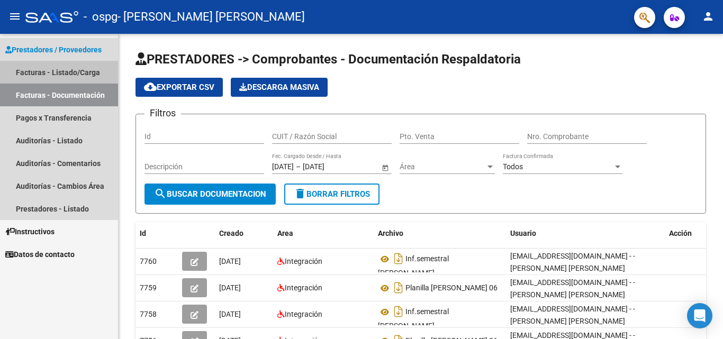
click at [69, 71] on link "Facturas - Listado/Carga" at bounding box center [59, 72] width 118 height 23
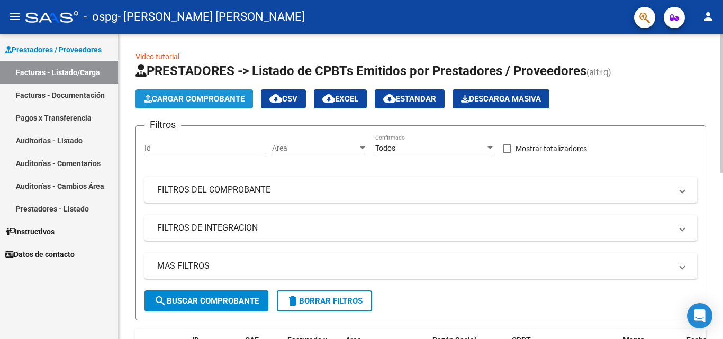
click at [207, 101] on span "Cargar Comprobante" at bounding box center [194, 99] width 101 height 10
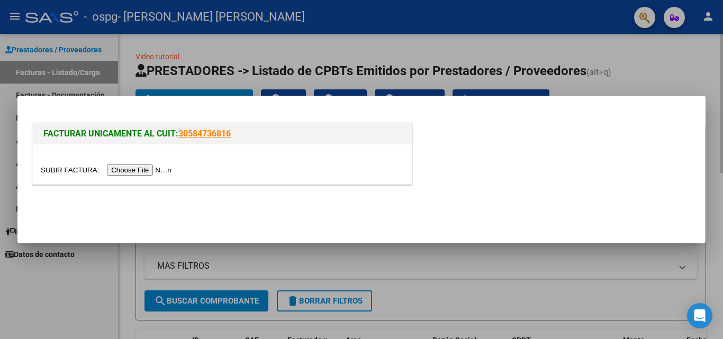
click at [123, 169] on input "file" at bounding box center [108, 170] width 134 height 11
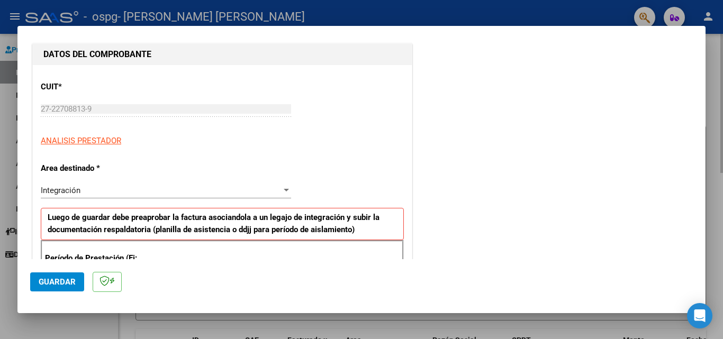
scroll to position [159, 0]
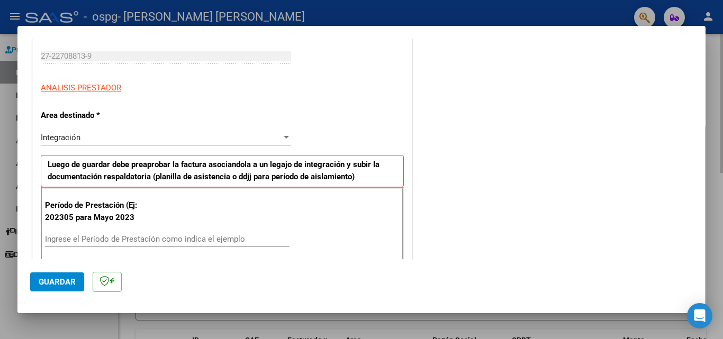
click at [285, 138] on div at bounding box center [286, 137] width 5 height 3
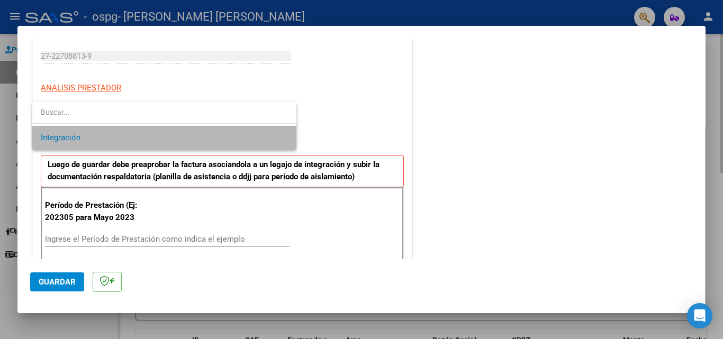
click at [208, 131] on span "Integración" at bounding box center [164, 138] width 247 height 24
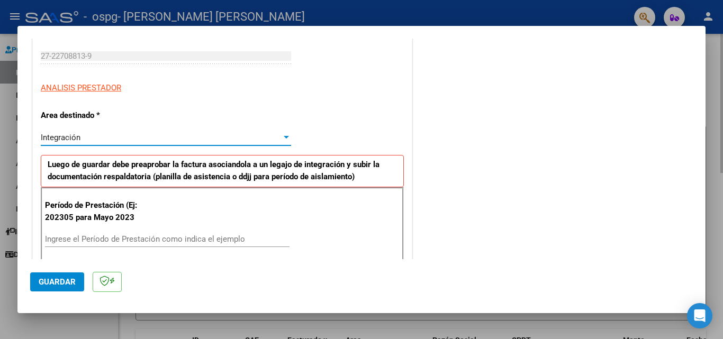
scroll to position [212, 0]
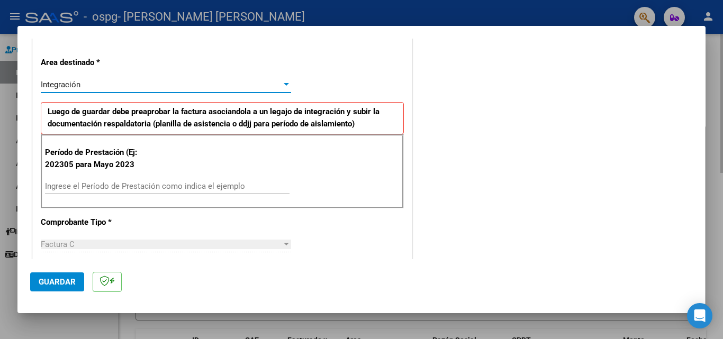
click at [72, 189] on input "Ingrese el Período de Prestación como indica el ejemplo" at bounding box center [167, 187] width 244 height 10
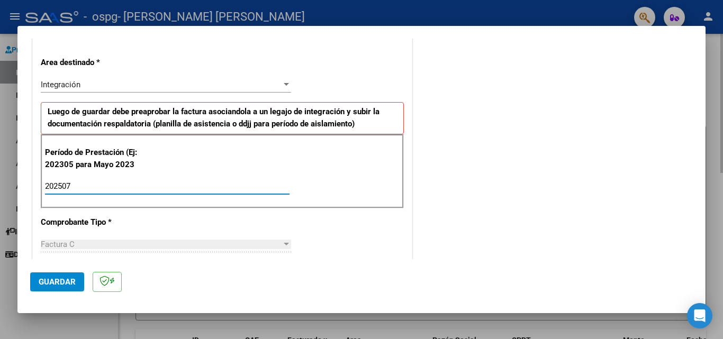
type input "202507"
click at [284, 243] on div at bounding box center [286, 244] width 5 height 3
click at [50, 285] on span "Guardar" at bounding box center [57, 282] width 37 height 10
click at [71, 278] on span "Guardar" at bounding box center [57, 282] width 37 height 10
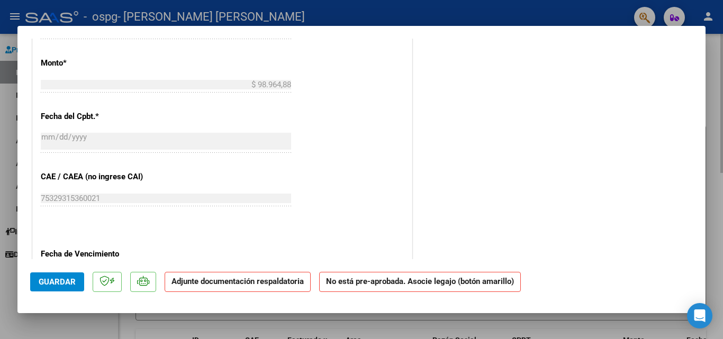
scroll to position [593, 0]
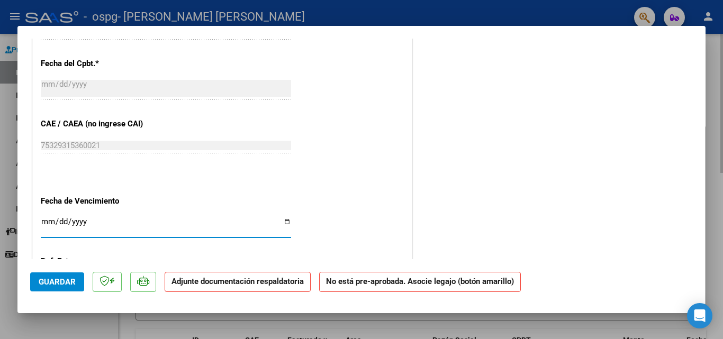
click at [286, 224] on input "Ingresar la fecha" at bounding box center [166, 225] width 250 height 17
type input "[DATE]"
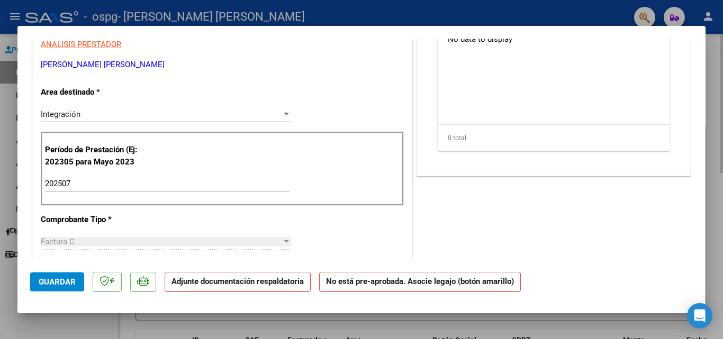
scroll to position [0, 0]
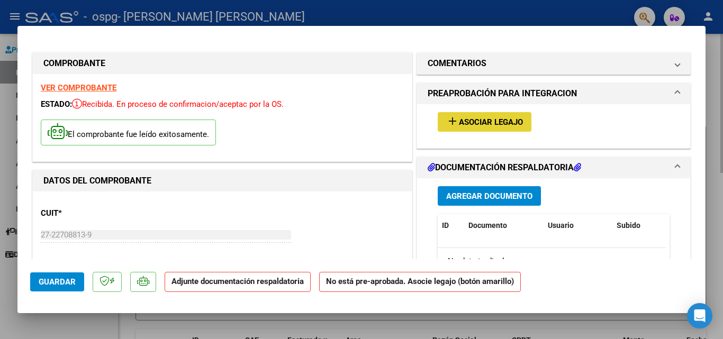
click at [494, 117] on span "Asociar Legajo" at bounding box center [491, 122] width 64 height 10
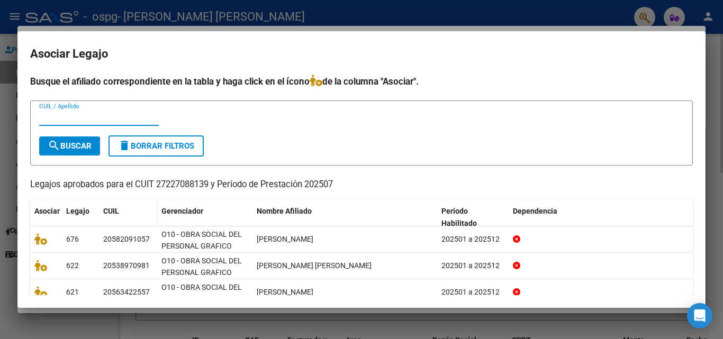
scroll to position [49, 0]
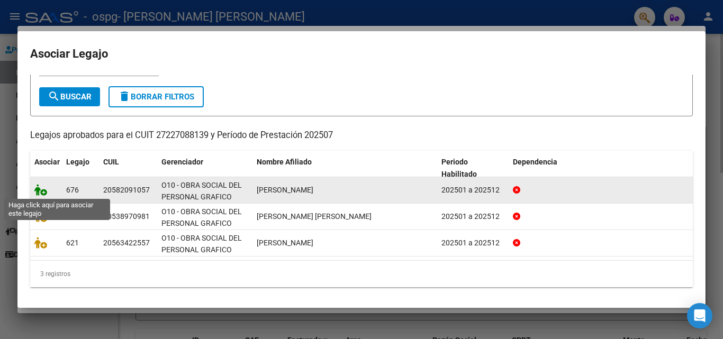
click at [44, 193] on icon at bounding box center [40, 190] width 13 height 12
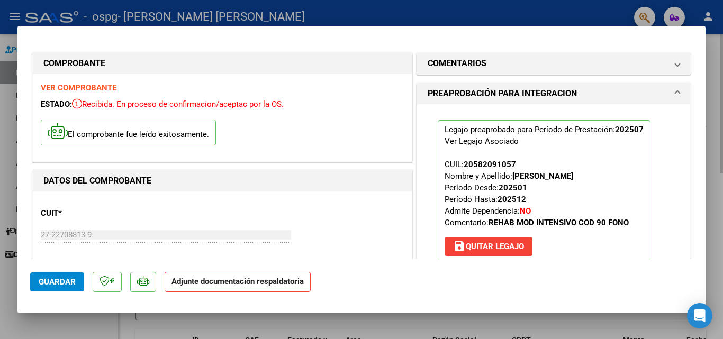
scroll to position [159, 0]
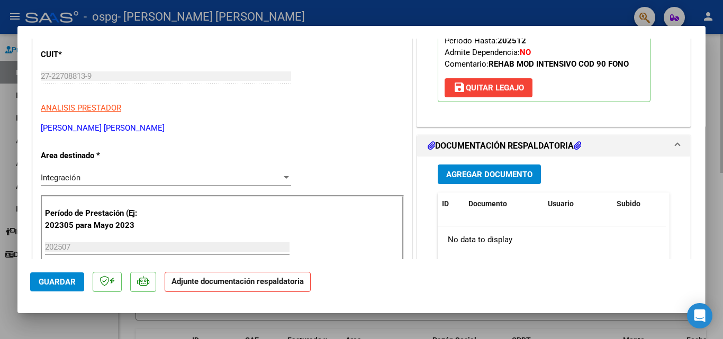
click at [476, 142] on h1 "DOCUMENTACIÓN RESPALDATORIA" at bounding box center [504, 146] width 153 height 13
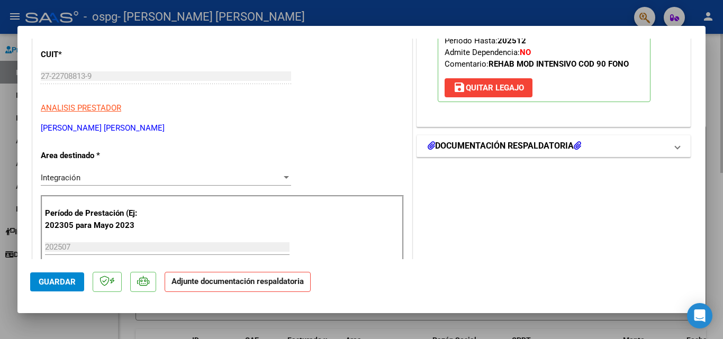
click at [476, 142] on h1 "DOCUMENTACIÓN RESPALDATORIA" at bounding box center [504, 146] width 153 height 13
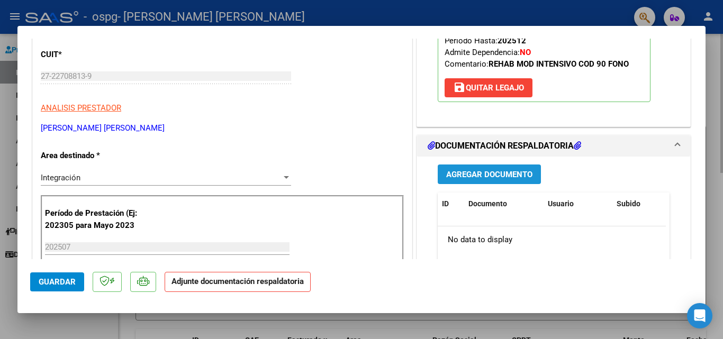
click at [462, 171] on span "Agregar Documento" at bounding box center [489, 175] width 86 height 10
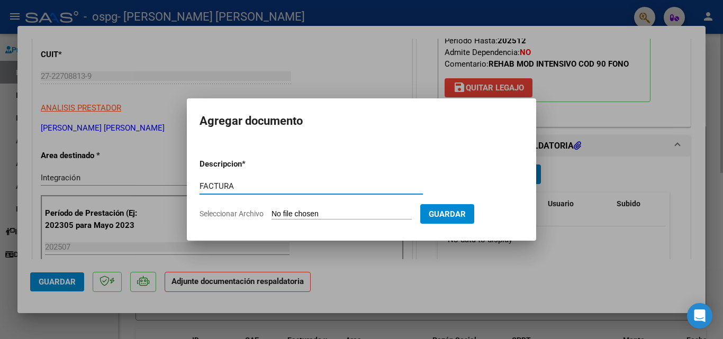
type input "FACTURA"
click at [275, 213] on input "Seleccionar Archivo" at bounding box center [341, 215] width 140 height 10
type input "C:\fakepath\27227088139_011_00003_00001781.pdf"
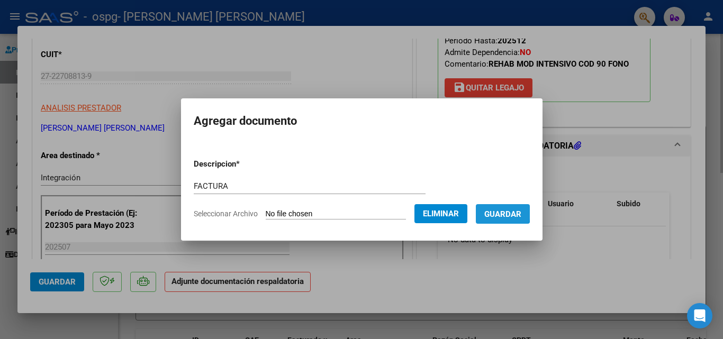
click at [501, 212] on span "Guardar" at bounding box center [502, 215] width 37 height 10
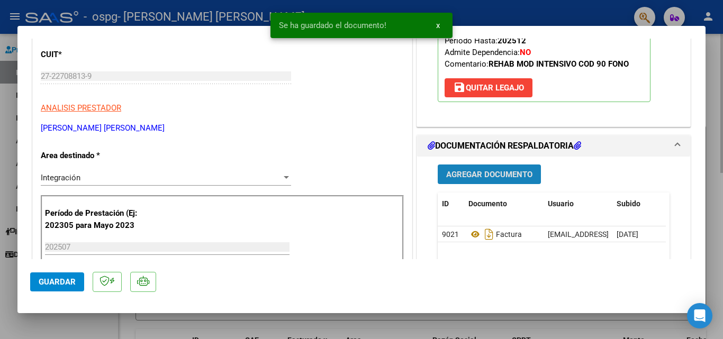
click at [467, 167] on button "Agregar Documento" at bounding box center [489, 175] width 103 height 20
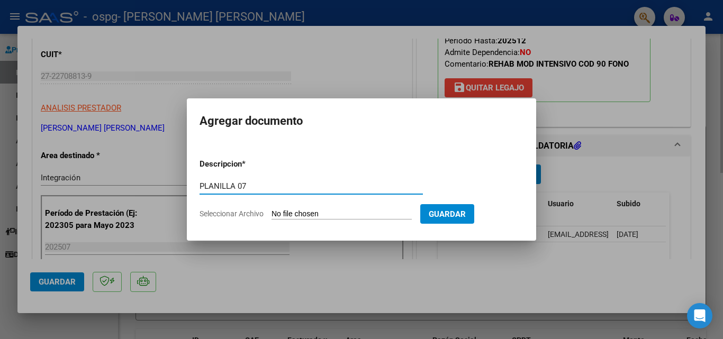
type input "PLANILLA 07"
click at [313, 215] on input "Seleccionar Archivo" at bounding box center [341, 215] width 140 height 10
type input "C:\fakepath\[PERSON_NAME] 07.pdf"
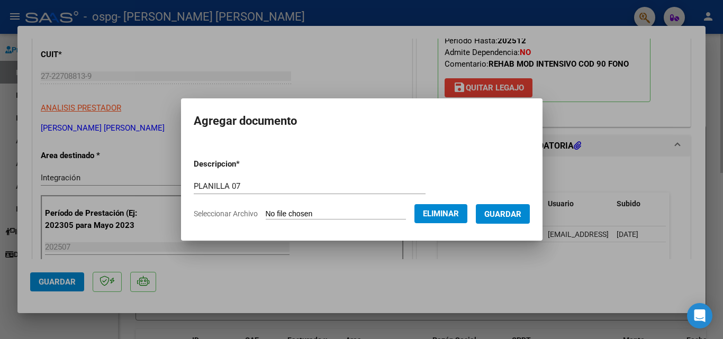
click at [504, 213] on span "Guardar" at bounding box center [502, 215] width 37 height 10
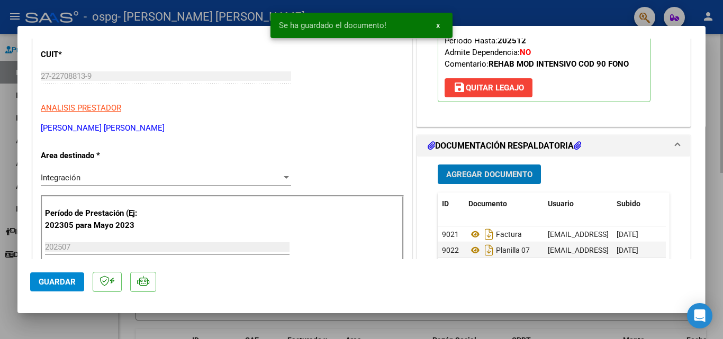
scroll to position [0, 0]
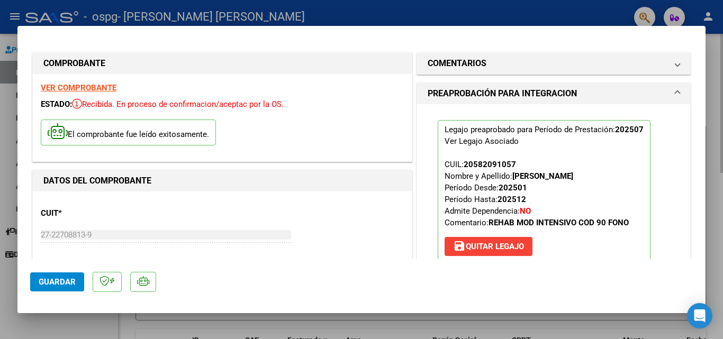
click at [63, 285] on span "Guardar" at bounding box center [57, 282] width 37 height 10
click at [340, 232] on div "CUIT * 27-22708813-9 Ingresar CUIT ANALISIS PRESTADOR [PERSON_NAME] [PERSON_NAM…" at bounding box center [222, 245] width 363 height 93
click at [696, 316] on icon "Open Intercom Messenger" at bounding box center [699, 316] width 12 height 14
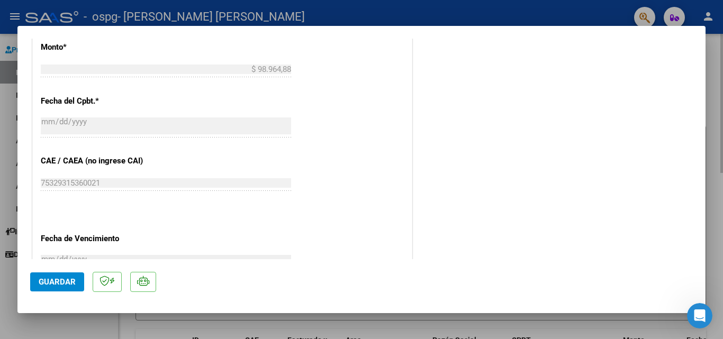
scroll to position [727, 0]
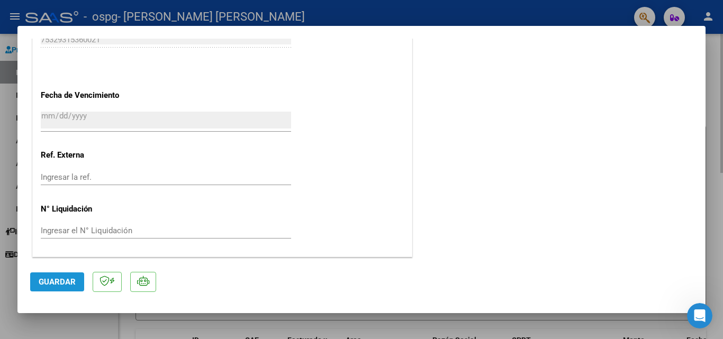
click at [58, 279] on span "Guardar" at bounding box center [57, 282] width 37 height 10
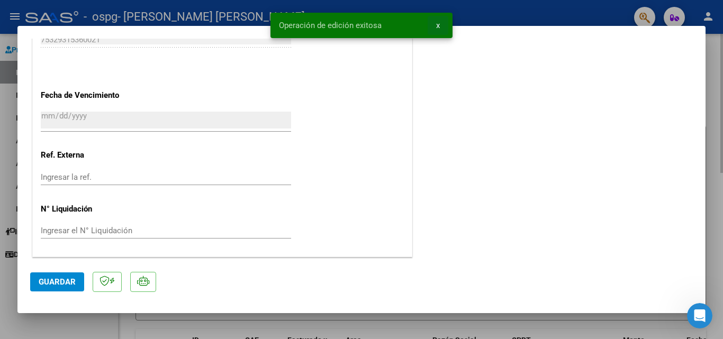
click at [436, 20] on button "x" at bounding box center [438, 25] width 21 height 19
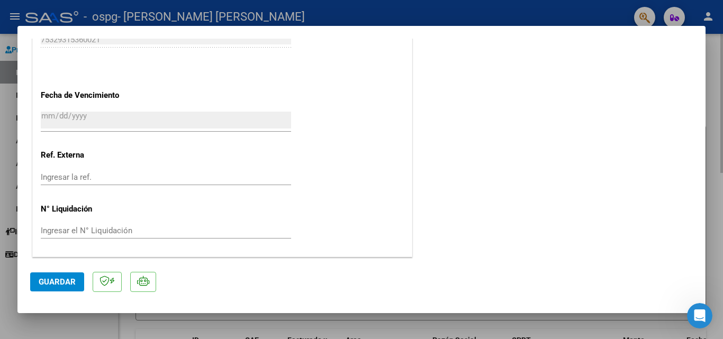
click at [13, 15] on div at bounding box center [361, 169] width 723 height 339
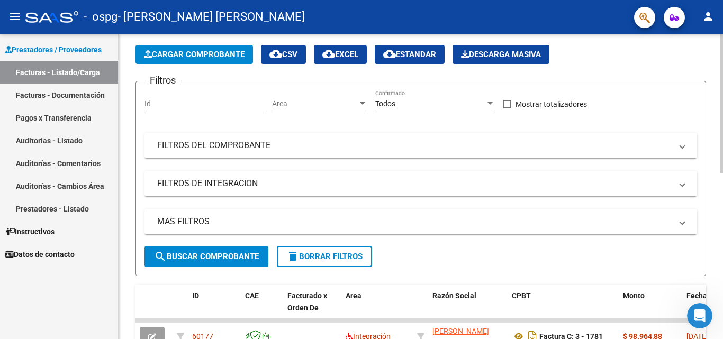
scroll to position [0, 0]
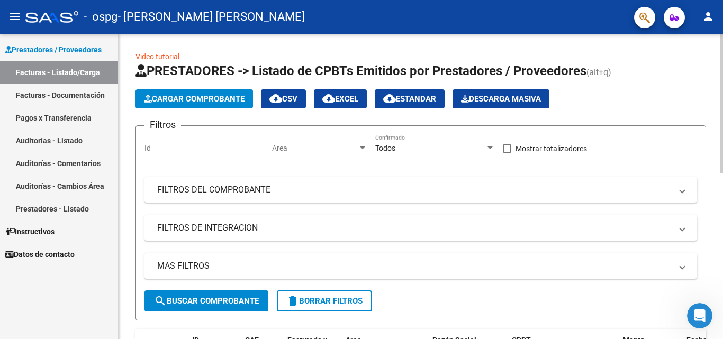
click at [208, 102] on span "Cargar Comprobante" at bounding box center [194, 99] width 101 height 10
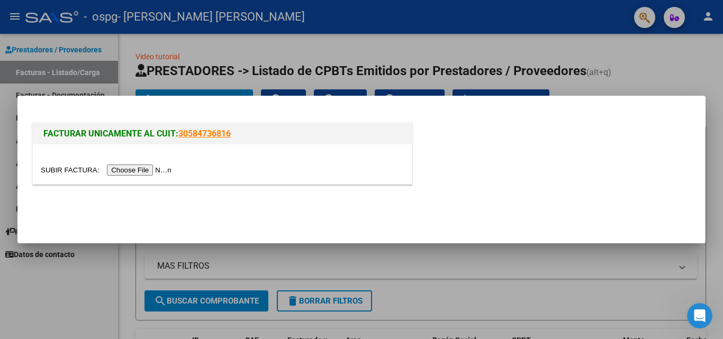
click at [130, 173] on input "file" at bounding box center [108, 170] width 134 height 11
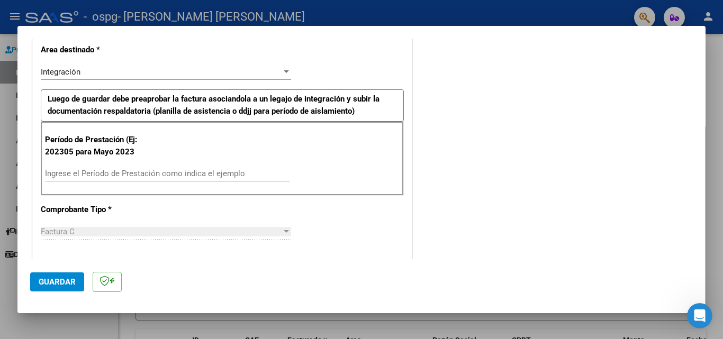
scroll to position [265, 0]
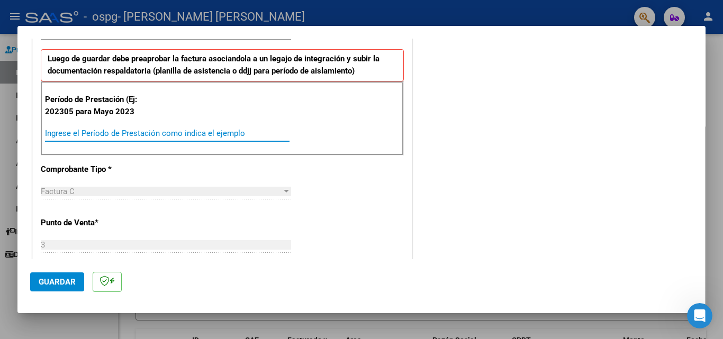
click at [96, 130] on input "Ingrese el Período de Prestación como indica el ejemplo" at bounding box center [167, 134] width 244 height 10
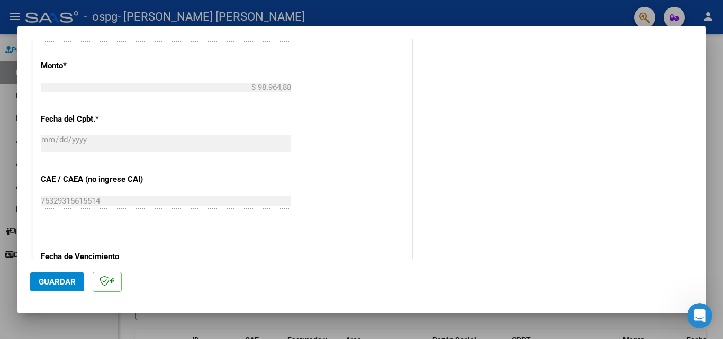
scroll to position [582, 0]
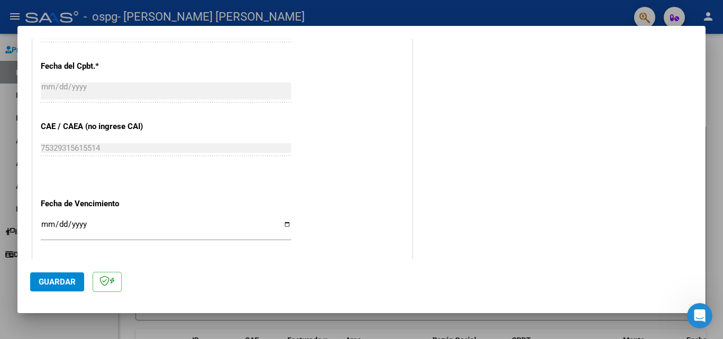
type input "202507"
click at [283, 224] on input "Ingresar la fecha" at bounding box center [166, 228] width 250 height 17
type input "[DATE]"
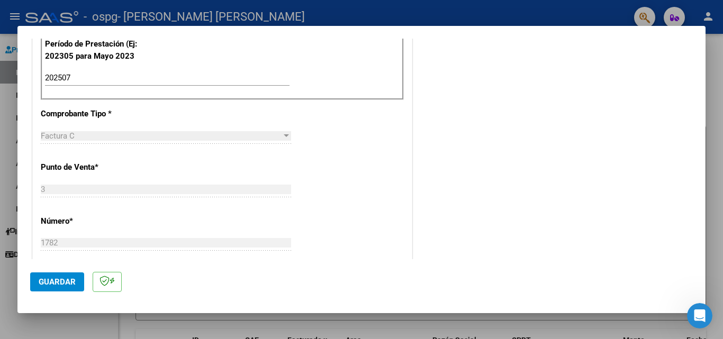
scroll to position [0, 0]
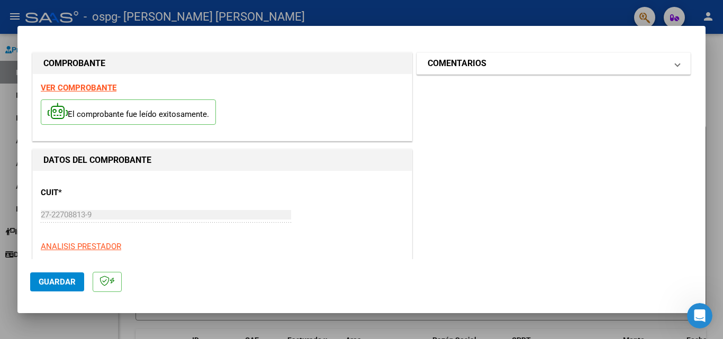
click at [675, 65] on span at bounding box center [677, 63] width 4 height 13
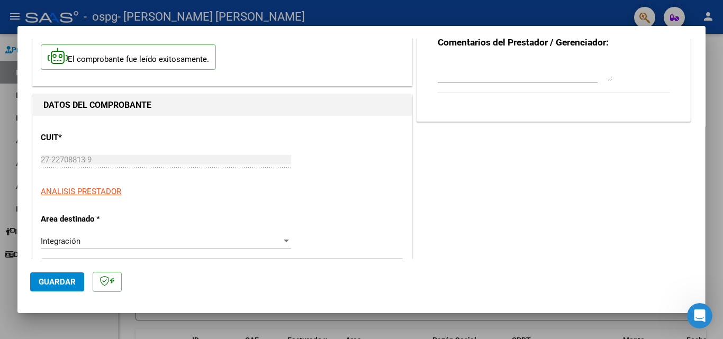
scroll to position [159, 0]
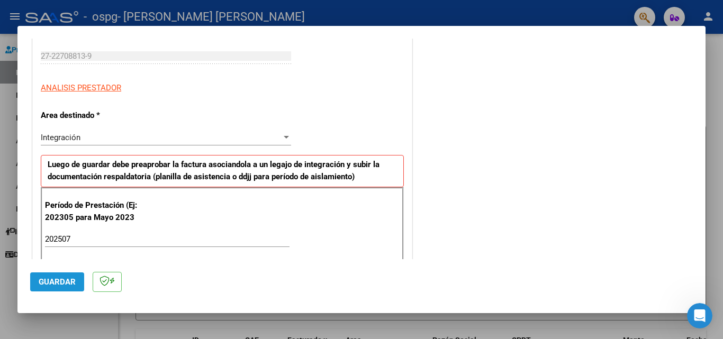
click at [59, 280] on span "Guardar" at bounding box center [57, 282] width 37 height 10
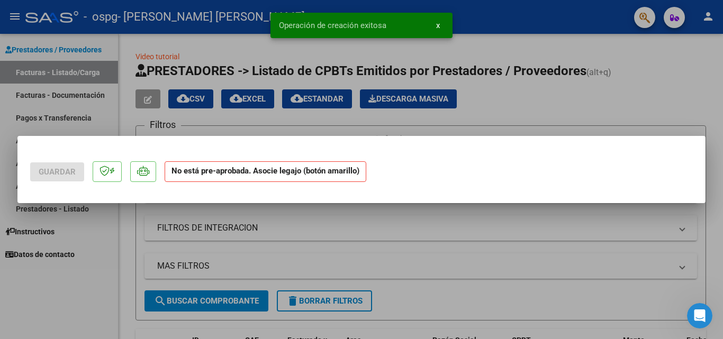
scroll to position [0, 0]
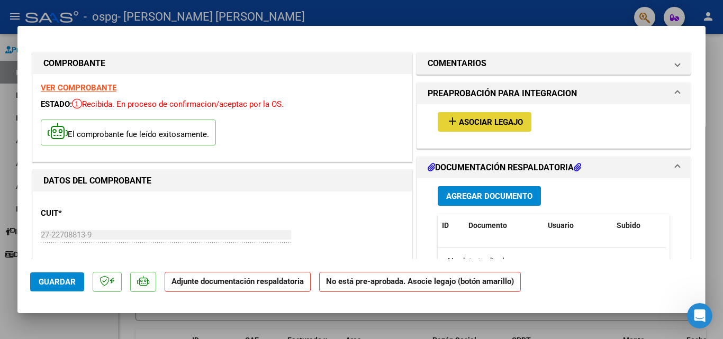
click at [491, 123] on span "Asociar Legajo" at bounding box center [491, 122] width 64 height 10
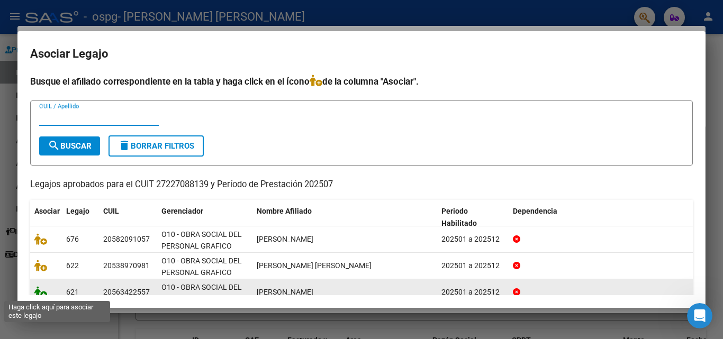
click at [38, 294] on icon at bounding box center [40, 292] width 13 height 12
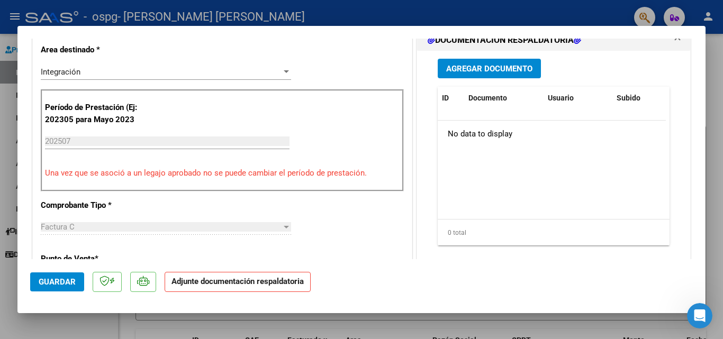
scroll to position [159, 0]
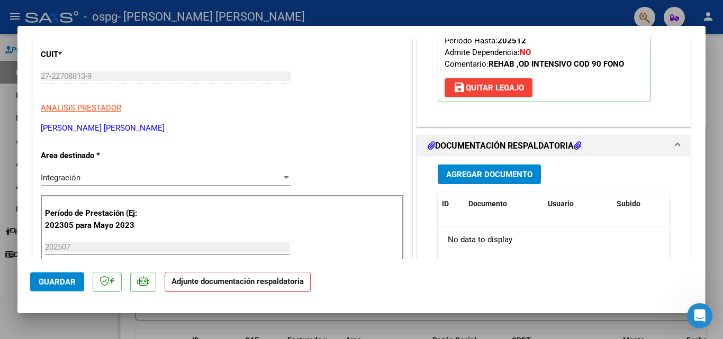
click at [490, 178] on span "Agregar Documento" at bounding box center [489, 175] width 86 height 10
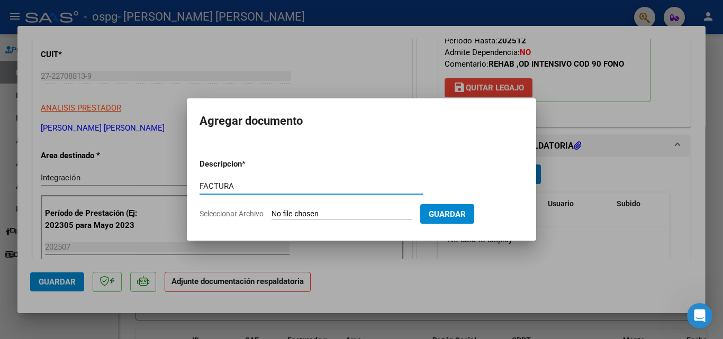
type input "FACTURA"
click at [228, 212] on span "Seleccionar Archivo" at bounding box center [231, 214] width 64 height 8
click at [271, 212] on input "Seleccionar Archivo" at bounding box center [341, 215] width 140 height 10
type input "C:\fakepath\27227088139_011_00003_00001782.pdf"
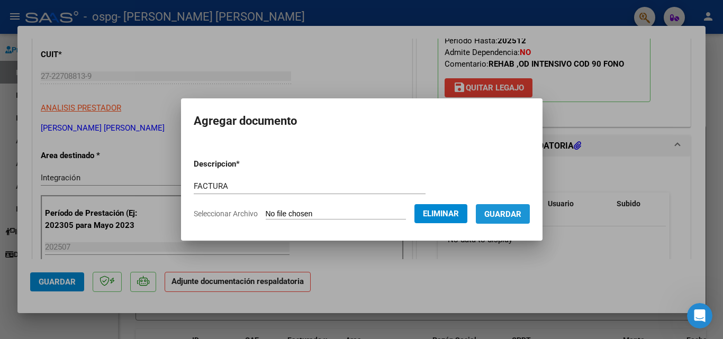
click at [518, 215] on span "Guardar" at bounding box center [502, 215] width 37 height 10
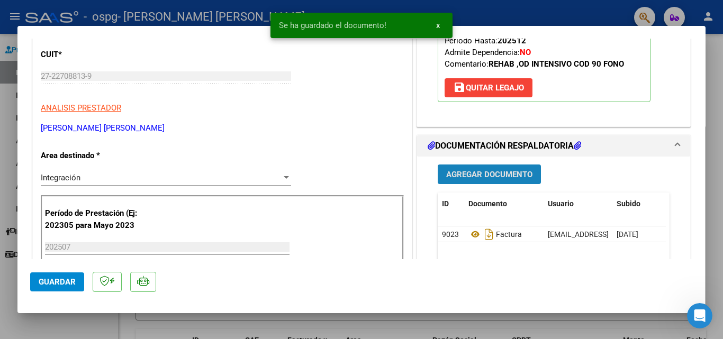
click at [463, 169] on button "Agregar Documento" at bounding box center [489, 175] width 103 height 20
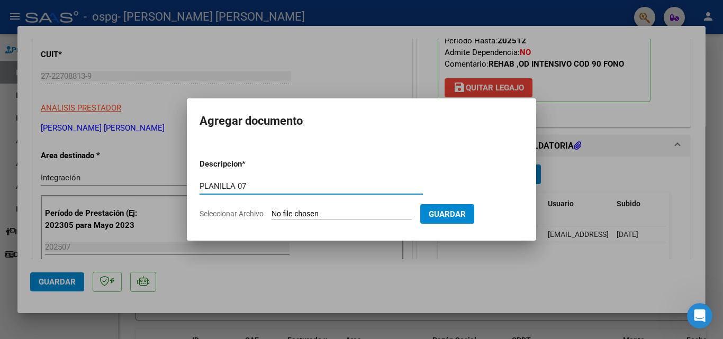
type input "PLANILLA 07"
click at [245, 214] on span "Seleccionar Archivo" at bounding box center [231, 214] width 64 height 8
click at [271, 214] on input "Seleccionar Archivo" at bounding box center [341, 215] width 140 height 10
type input "C:\fakepath\[PERSON_NAME] 07.pdf"
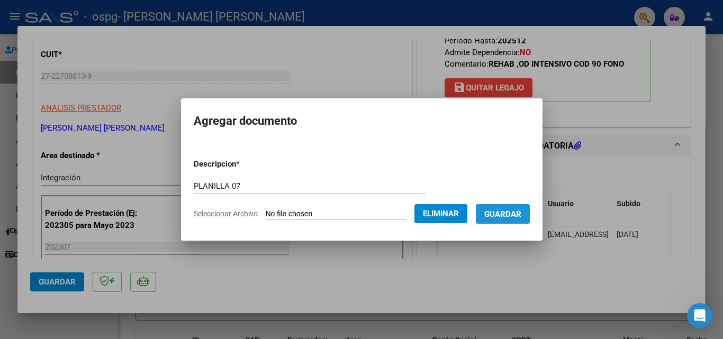
click at [520, 213] on span "Guardar" at bounding box center [502, 215] width 37 height 10
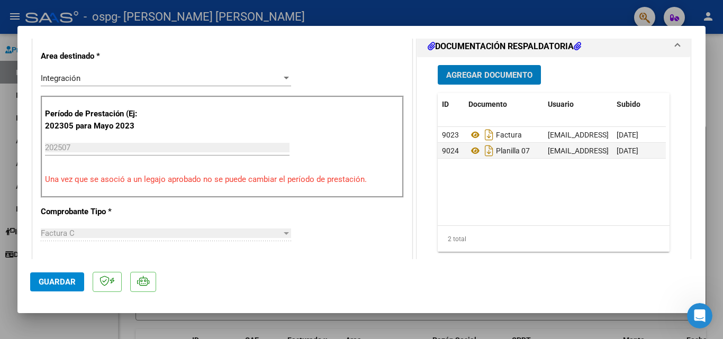
scroll to position [317, 0]
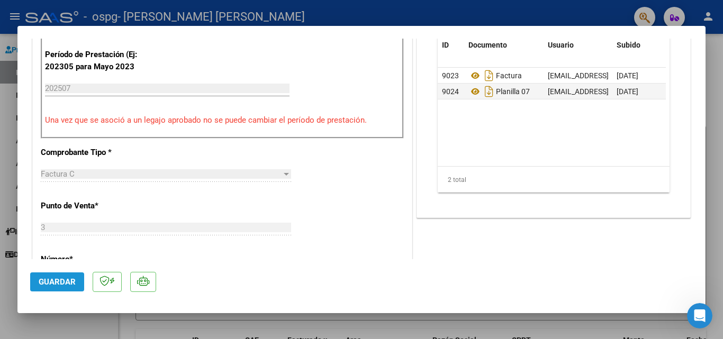
click at [58, 277] on button "Guardar" at bounding box center [57, 282] width 54 height 19
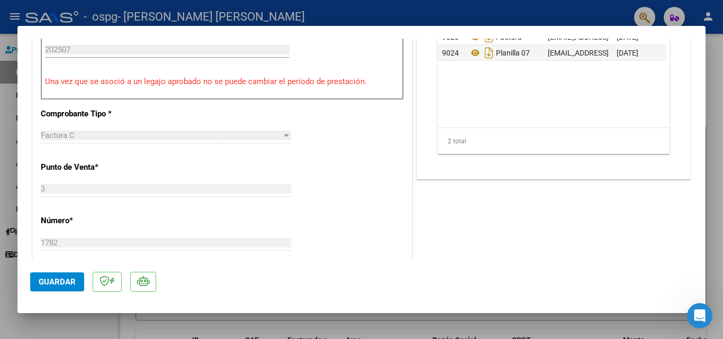
scroll to position [0, 0]
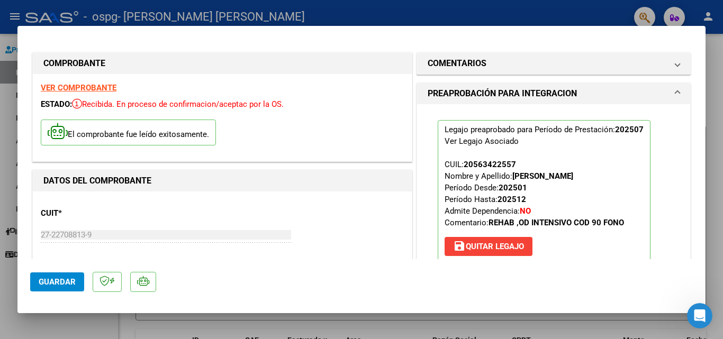
click at [13, 22] on div at bounding box center [361, 169] width 723 height 339
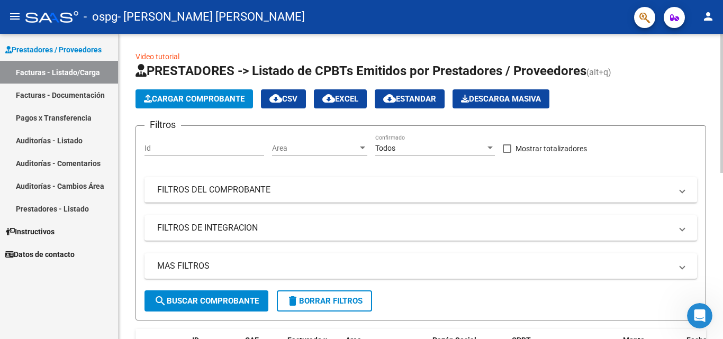
click at [186, 100] on span "Cargar Comprobante" at bounding box center [194, 99] width 101 height 10
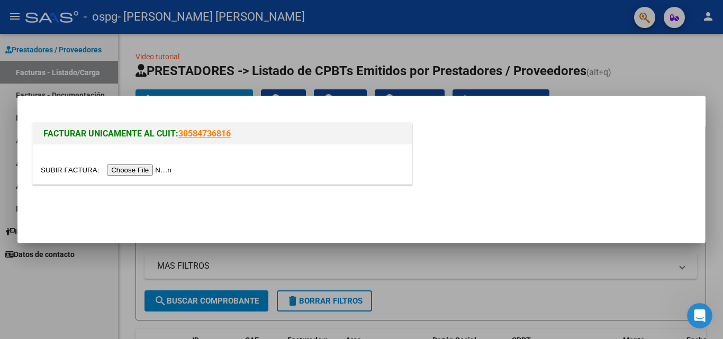
click at [142, 170] on input "file" at bounding box center [108, 170] width 134 height 11
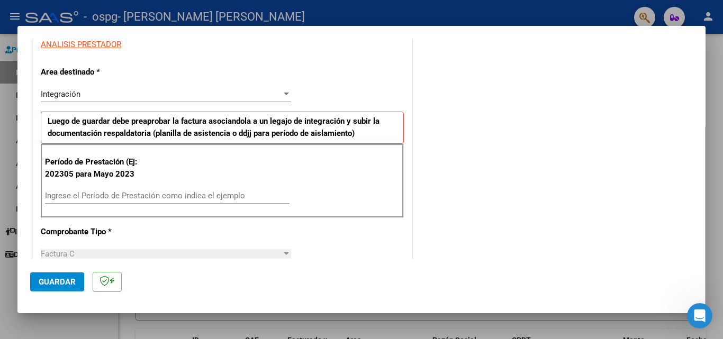
scroll to position [212, 0]
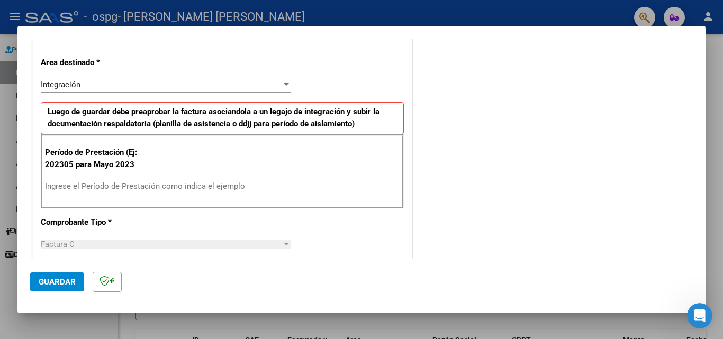
click at [130, 177] on div "Período de Prestación (Ej: 202305 para [DATE] Ingrese el Período de Prestación …" at bounding box center [222, 171] width 363 height 74
click at [134, 196] on div "Ingrese el Período de Prestación como indica el ejemplo" at bounding box center [167, 191] width 244 height 26
click at [121, 184] on input "Ingrese el Período de Prestación como indica el ejemplo" at bounding box center [167, 187] width 244 height 10
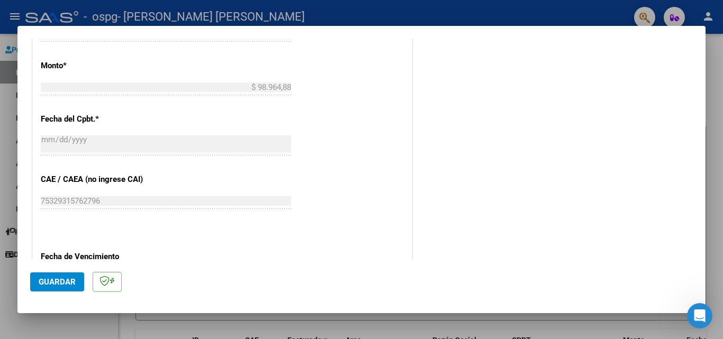
scroll to position [635, 0]
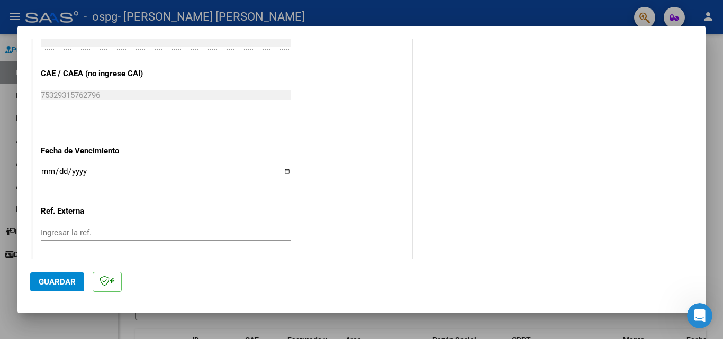
type input "202507"
click at [285, 172] on input "Ingresar la fecha" at bounding box center [166, 175] width 250 height 17
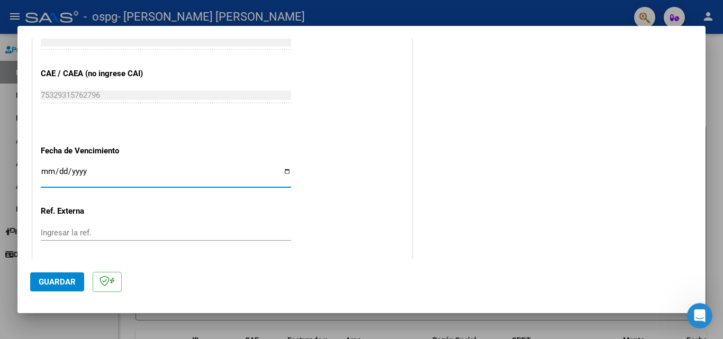
type input "[DATE]"
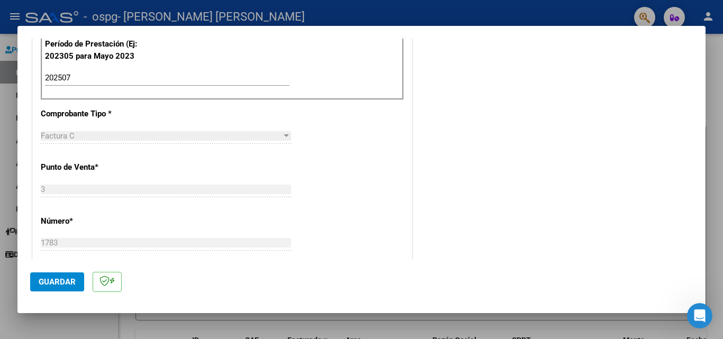
scroll to position [0, 0]
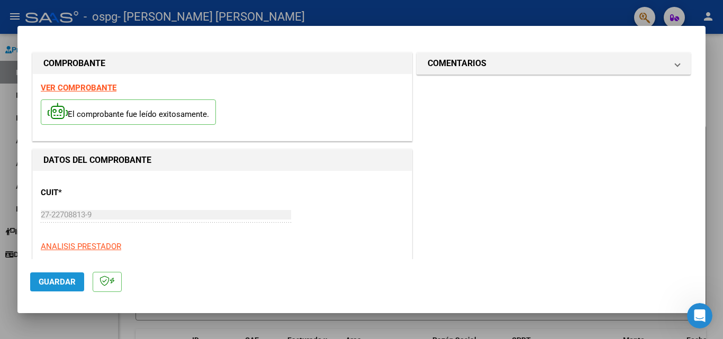
click at [44, 290] on button "Guardar" at bounding box center [57, 282] width 54 height 19
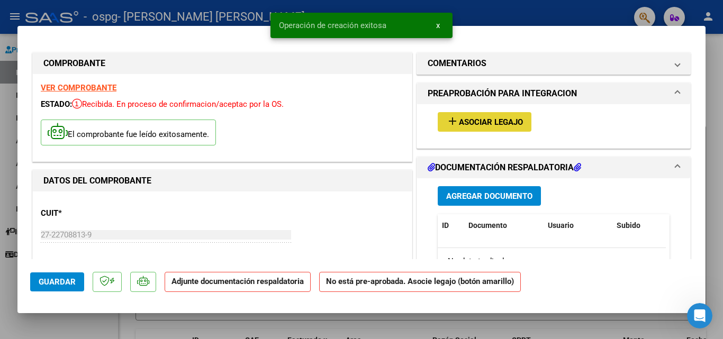
click at [489, 119] on span "Asociar Legajo" at bounding box center [491, 122] width 64 height 10
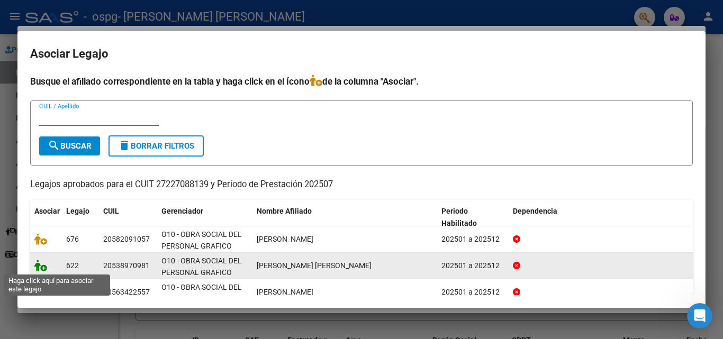
click at [42, 266] on icon at bounding box center [40, 266] width 13 height 12
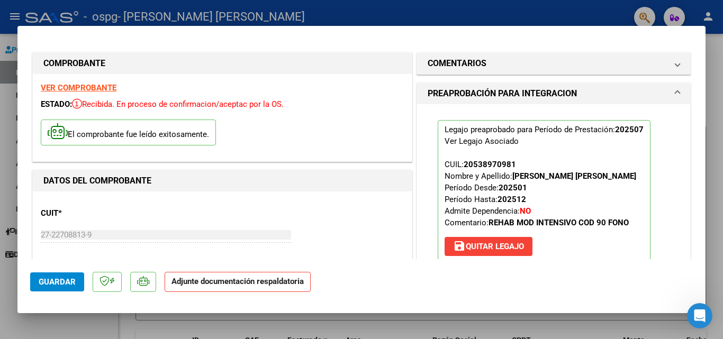
scroll to position [159, 0]
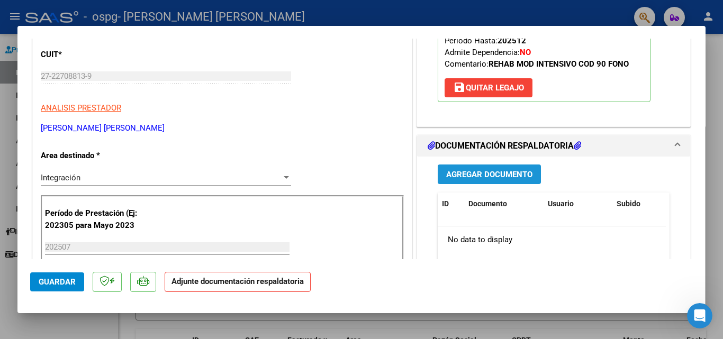
click at [470, 174] on span "Agregar Documento" at bounding box center [489, 175] width 86 height 10
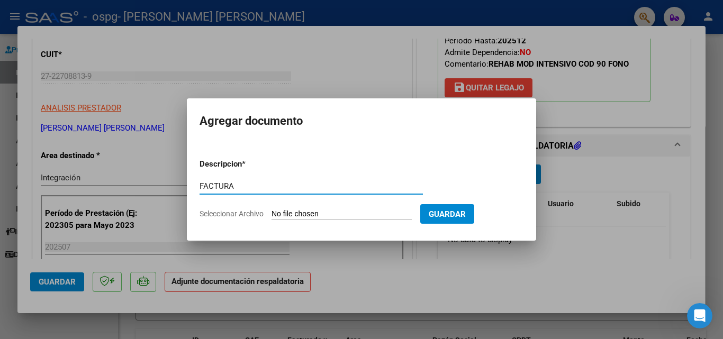
type input "FACTURA"
click at [229, 215] on span "Seleccionar Archivo" at bounding box center [231, 214] width 64 height 8
click at [271, 215] on input "Seleccionar Archivo" at bounding box center [341, 215] width 140 height 10
type input "C:\fakepath\27227088139_011_00003_00001783.pdf"
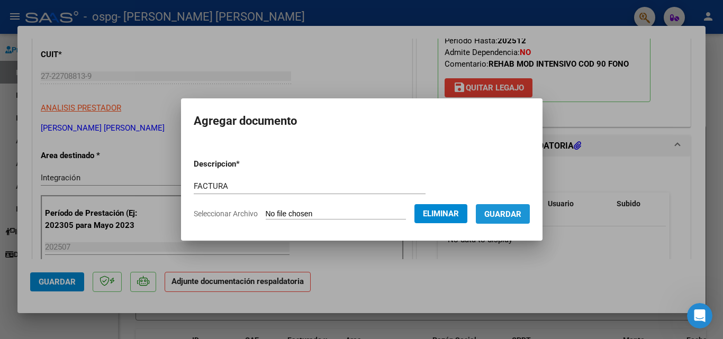
click at [521, 215] on span "Guardar" at bounding box center [502, 215] width 37 height 10
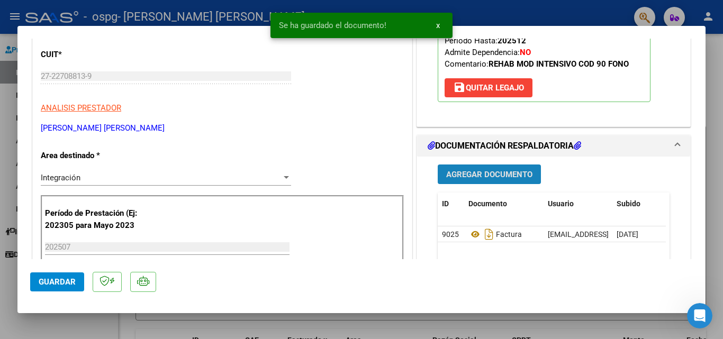
click at [456, 177] on span "Agregar Documento" at bounding box center [489, 175] width 86 height 10
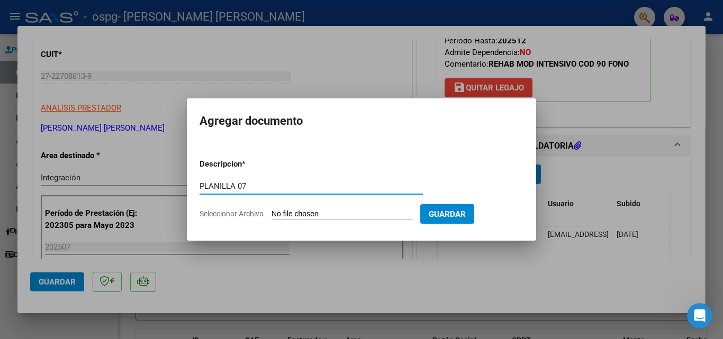
type input "PLANILLA 07"
click at [216, 217] on span "Seleccionar Archivo" at bounding box center [231, 214] width 64 height 8
click at [271, 217] on input "Seleccionar Archivo" at bounding box center [341, 215] width 140 height 10
type input "C:\fakepath\[PERSON_NAME] 07.pdf"
click at [226, 215] on span "Seleccionar Archivo" at bounding box center [231, 214] width 64 height 8
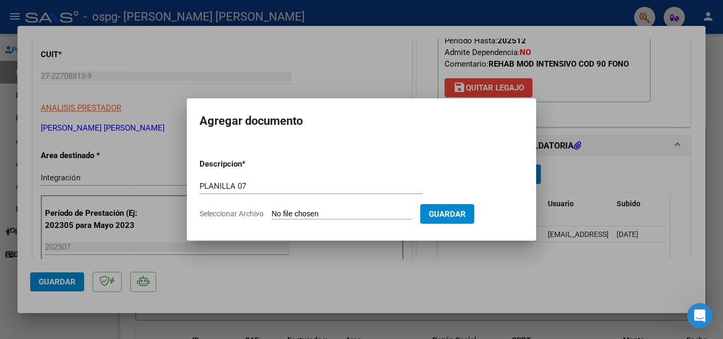
click at [271, 215] on input "Seleccionar Archivo" at bounding box center [341, 215] width 140 height 10
type input "C:\fakepath\[PERSON_NAME] 07.pdf"
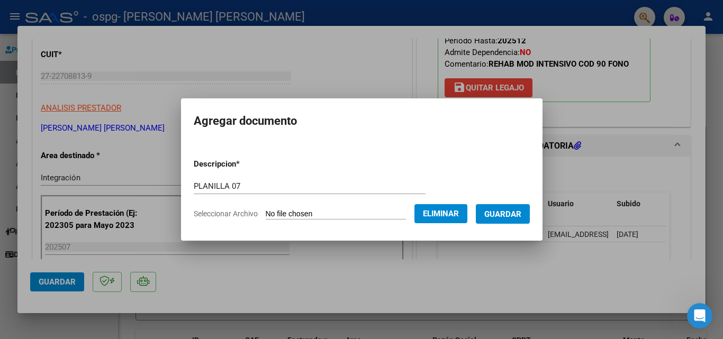
click at [502, 210] on span "Guardar" at bounding box center [502, 215] width 37 height 10
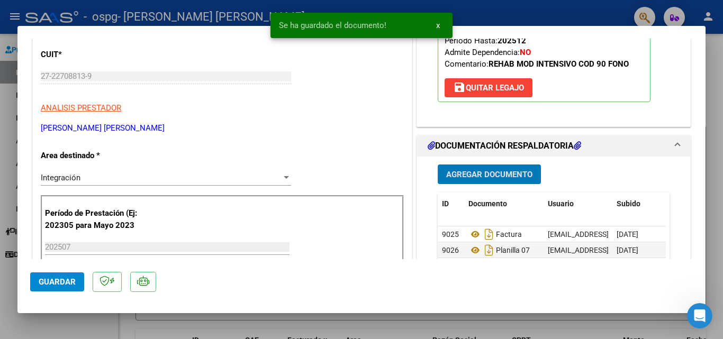
click at [44, 278] on span "Guardar" at bounding box center [57, 282] width 37 height 10
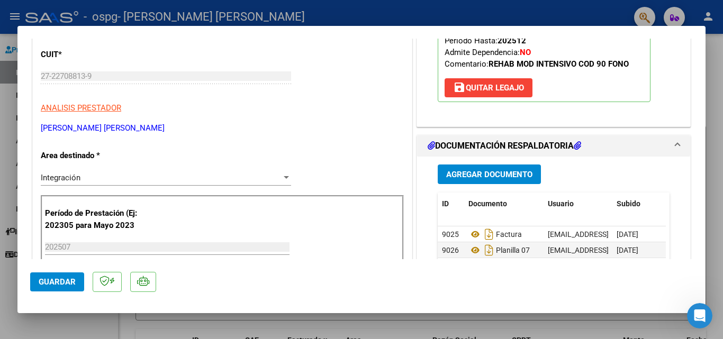
click at [15, 13] on div at bounding box center [361, 169] width 723 height 339
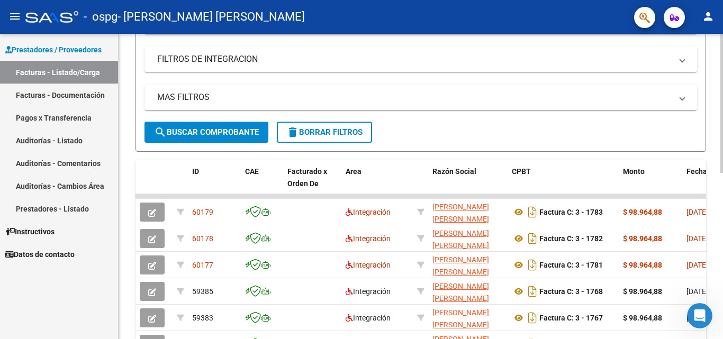
scroll to position [212, 0]
